Goal: Information Seeking & Learning: Find specific fact

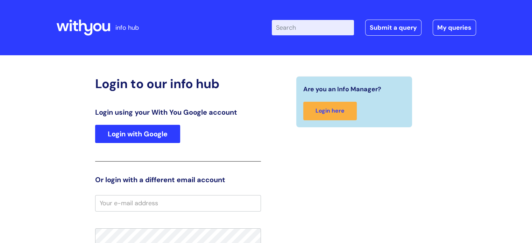
scroll to position [27, 0]
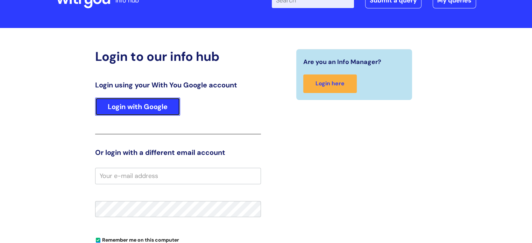
click at [153, 101] on link "Login with Google" at bounding box center [137, 107] width 85 height 18
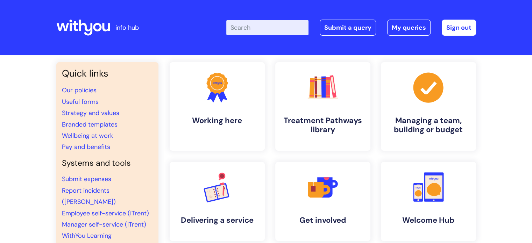
click at [274, 26] on input "Enter your search term here..." at bounding box center [267, 27] width 82 height 15
type input "blue light card"
click button "Search" at bounding box center [0, 0] width 0 height 0
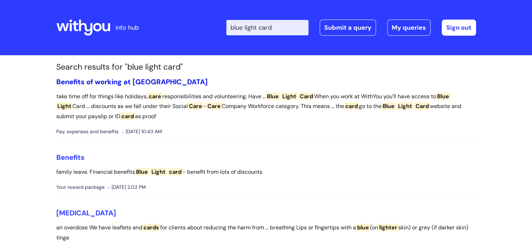
click at [138, 79] on link "Benefits of working at [GEOGRAPHIC_DATA]" at bounding box center [131, 81] width 151 height 9
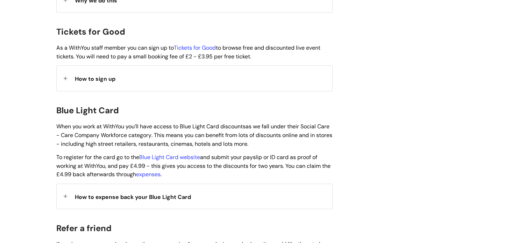
scroll to position [667, 0]
